Goal: Task Accomplishment & Management: Use online tool/utility

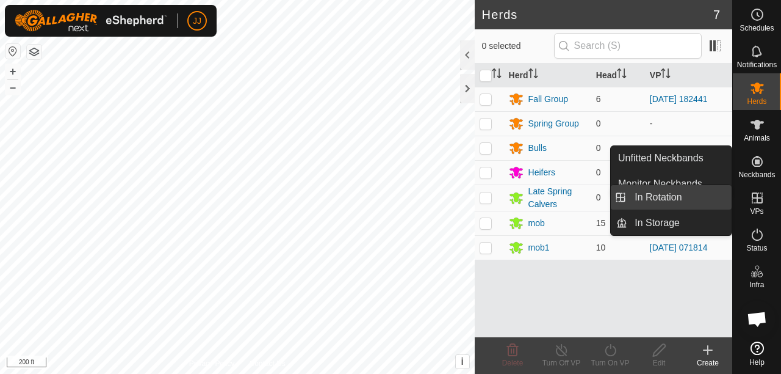
click at [650, 197] on link "In Rotation" at bounding box center [680, 197] width 104 height 24
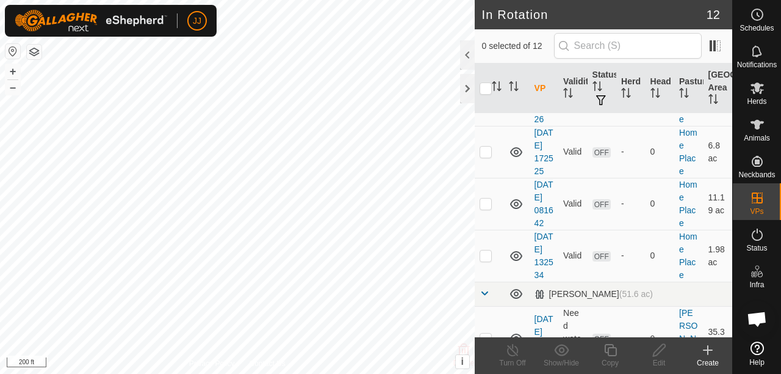
scroll to position [244, 0]
click at [708, 354] on icon at bounding box center [708, 350] width 0 height 9
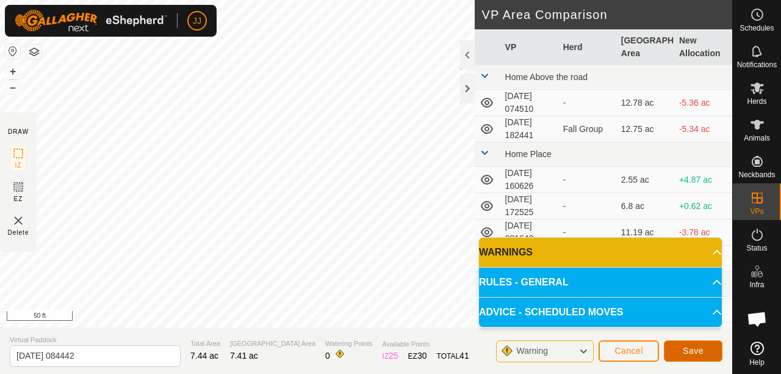
click at [695, 348] on span "Save" at bounding box center [693, 351] width 21 height 10
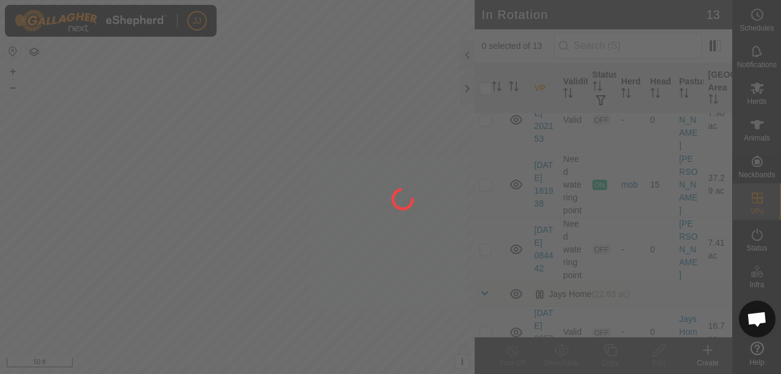
scroll to position [549, 0]
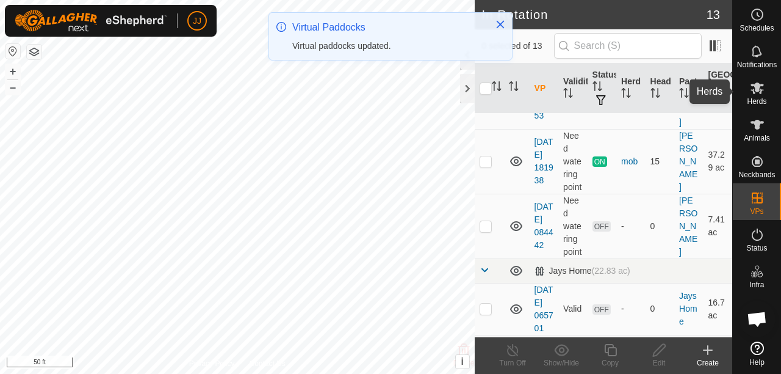
click at [761, 92] on icon at bounding box center [757, 88] width 13 height 12
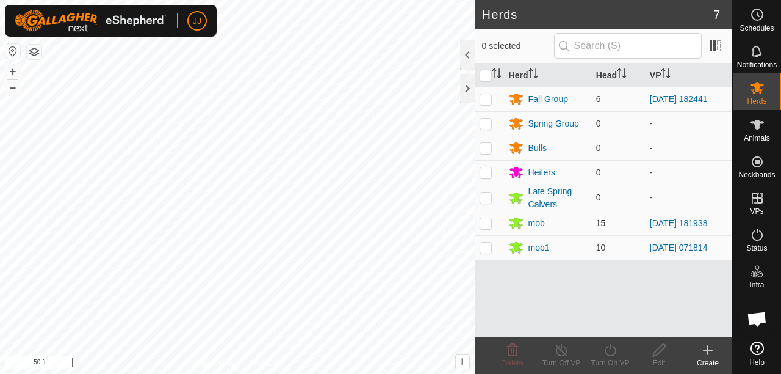
click at [537, 222] on div "mob" at bounding box center [537, 223] width 16 height 13
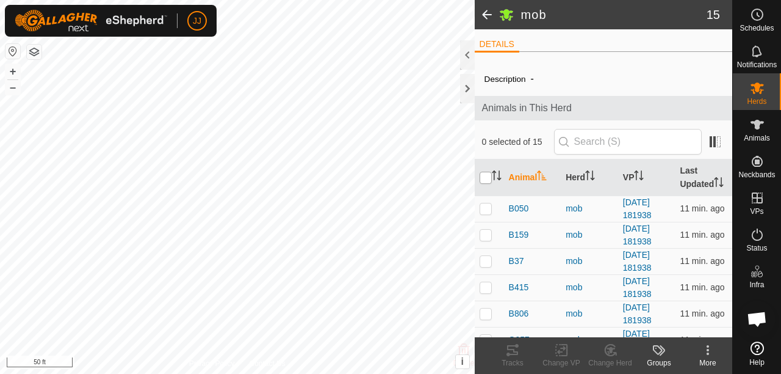
click at [484, 179] on input "checkbox" at bounding box center [486, 178] width 12 height 12
checkbox input "true"
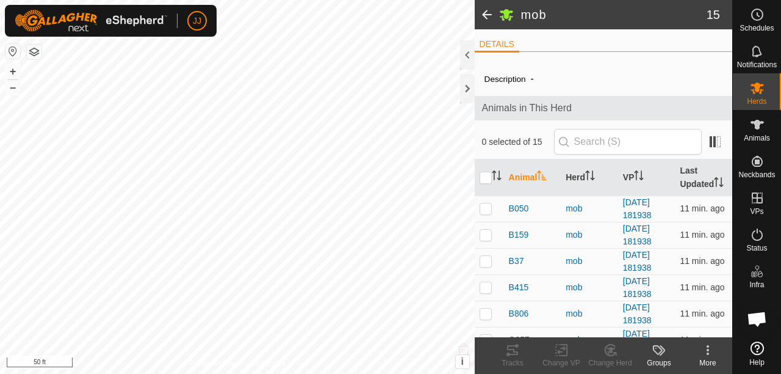
checkbox input "true"
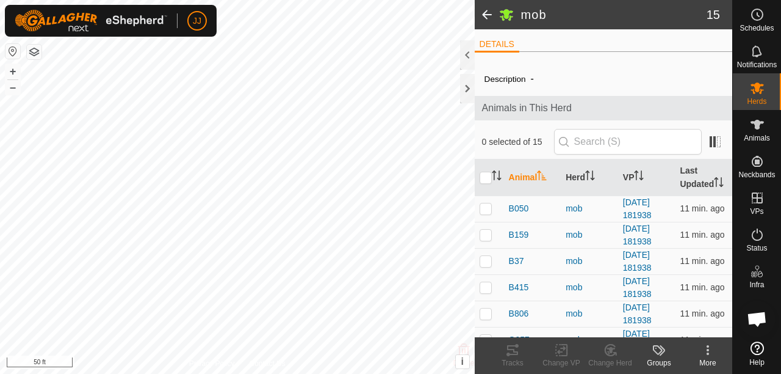
checkbox input "true"
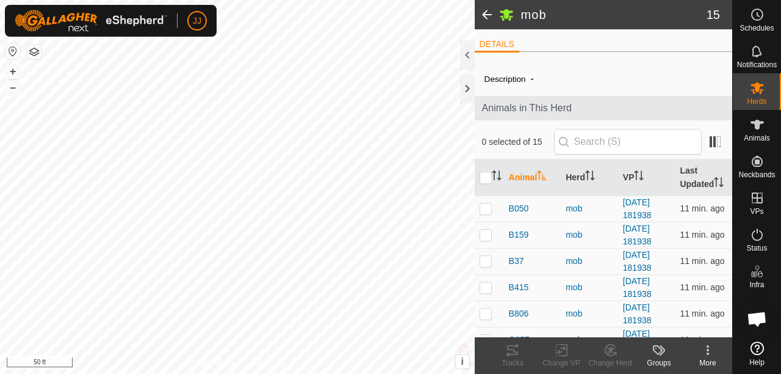
checkbox input "true"
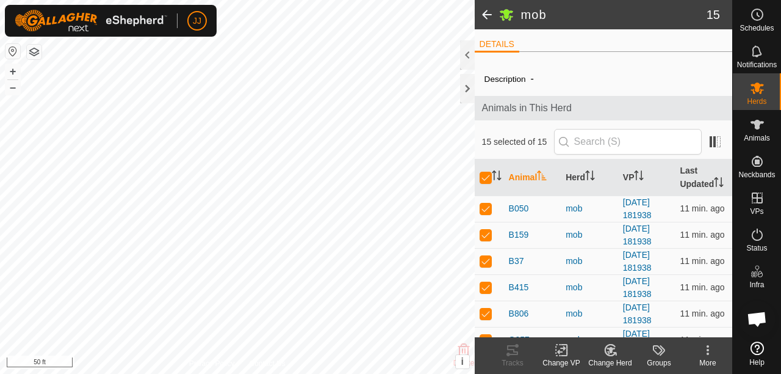
click at [560, 353] on icon at bounding box center [561, 349] width 15 height 15
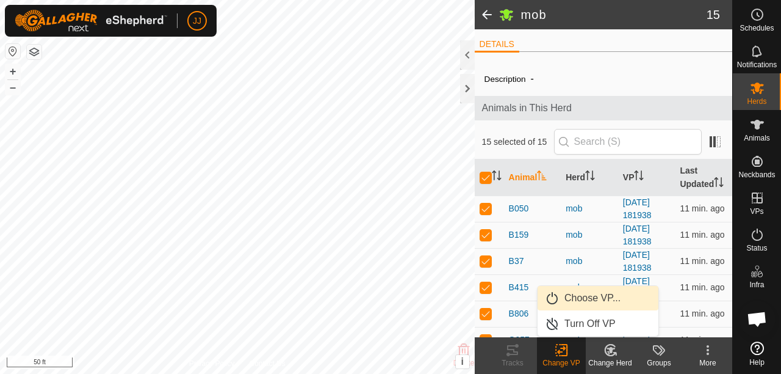
click at [580, 300] on link "Choose VP..." at bounding box center [598, 298] width 121 height 24
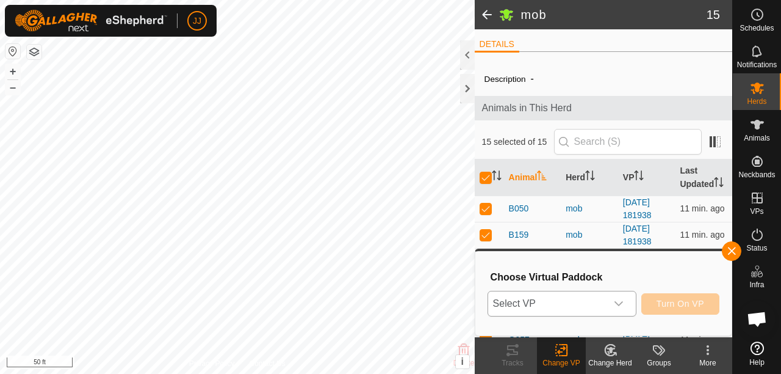
click at [618, 305] on icon "dropdown trigger" at bounding box center [619, 303] width 9 height 5
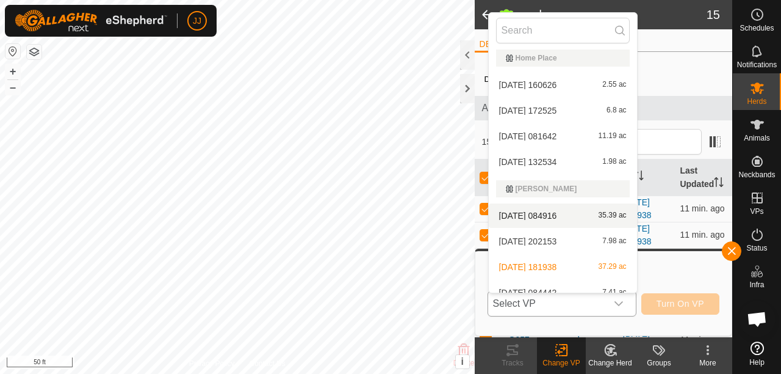
scroll to position [140, 0]
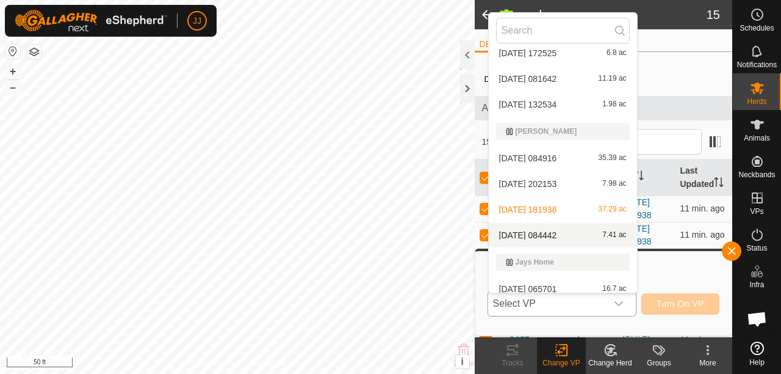
click at [546, 233] on li "[DATE] 084442 7.41 ac" at bounding box center [563, 235] width 148 height 24
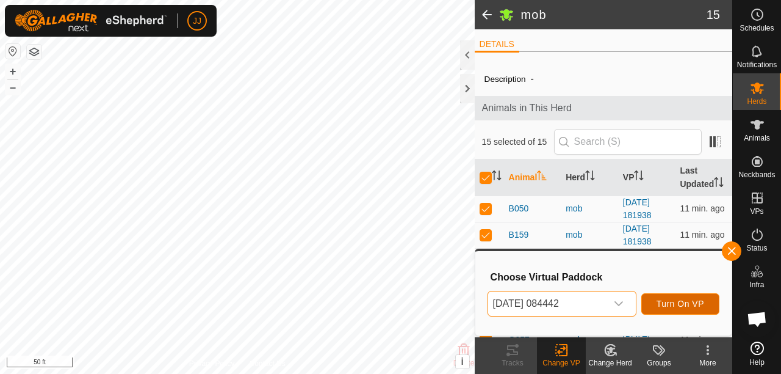
click at [681, 305] on span "Turn On VP" at bounding box center [681, 304] width 48 height 10
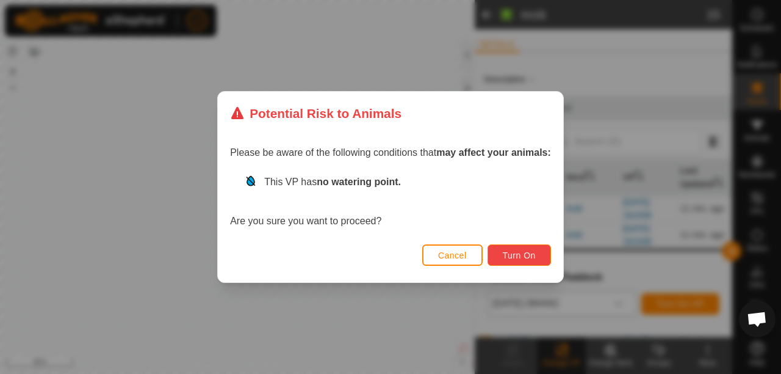
click at [519, 253] on span "Turn On" at bounding box center [519, 255] width 33 height 10
